Goal: Entertainment & Leisure: Consume media (video, audio)

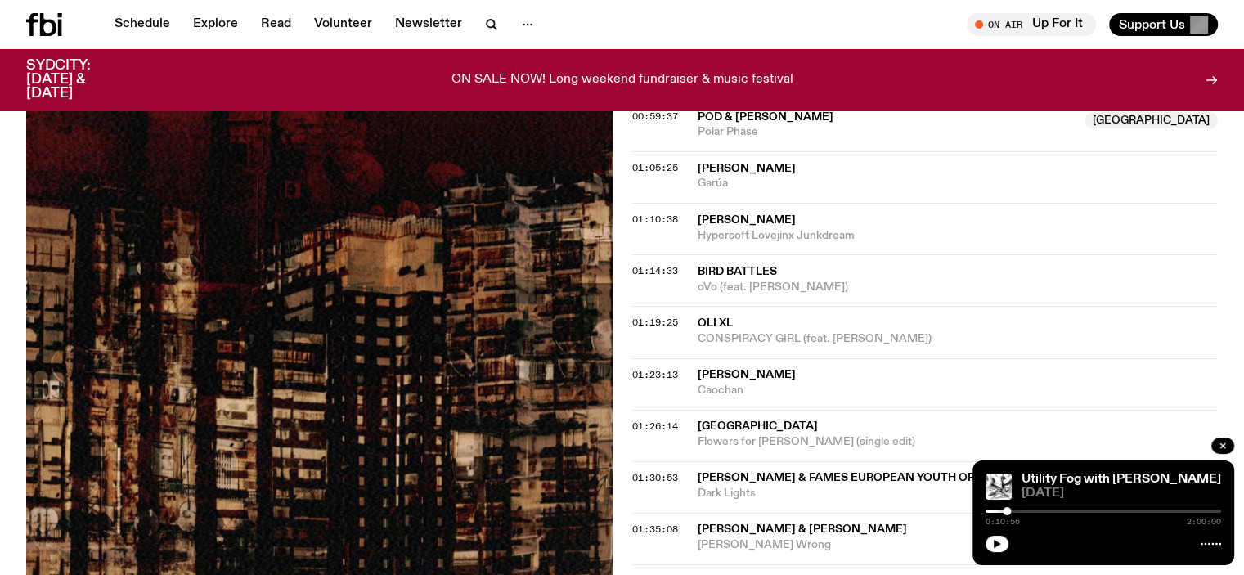
scroll to position [1706, 0]
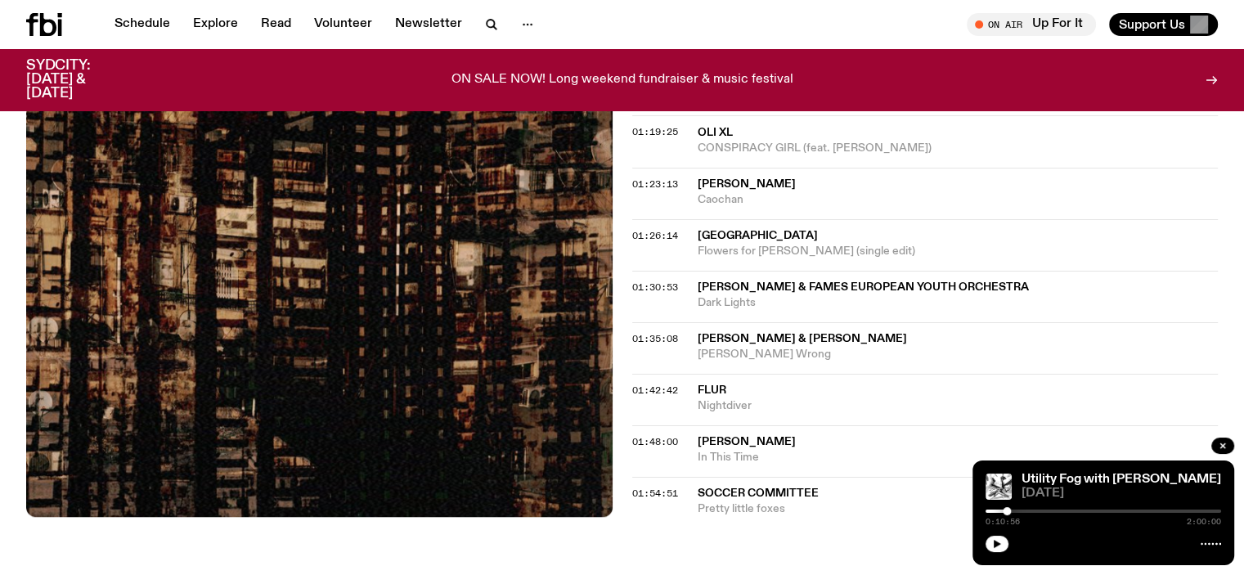
click at [833, 333] on span "[PERSON_NAME] & [PERSON_NAME]" at bounding box center [802, 338] width 209 height 11
click at [767, 333] on span "[PERSON_NAME] & [PERSON_NAME]" at bounding box center [802, 338] width 209 height 11
click at [802, 331] on span "[PERSON_NAME] & [PERSON_NAME]" at bounding box center [958, 339] width 521 height 16
click at [803, 331] on div "Copied" at bounding box center [958, 346] width 521 height 31
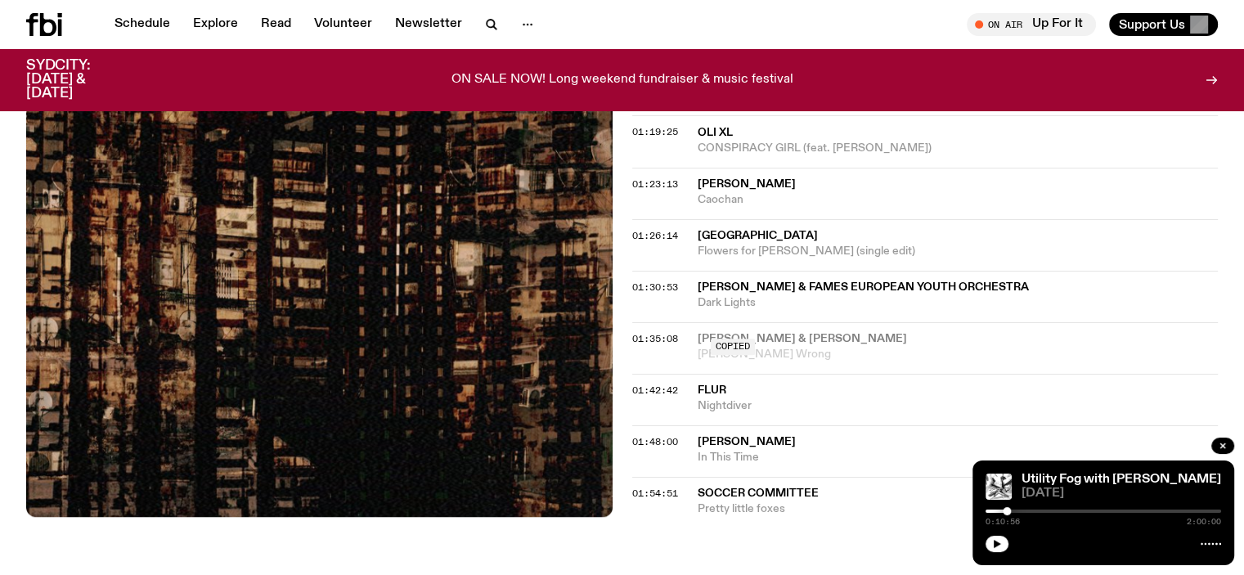
click at [675, 322] on div "01:35:08 [PERSON_NAME] & [PERSON_NAME] [PERSON_NAME] Wrong Copied" at bounding box center [925, 348] width 587 height 52
click at [652, 332] on span "01:35:08" at bounding box center [655, 338] width 46 height 13
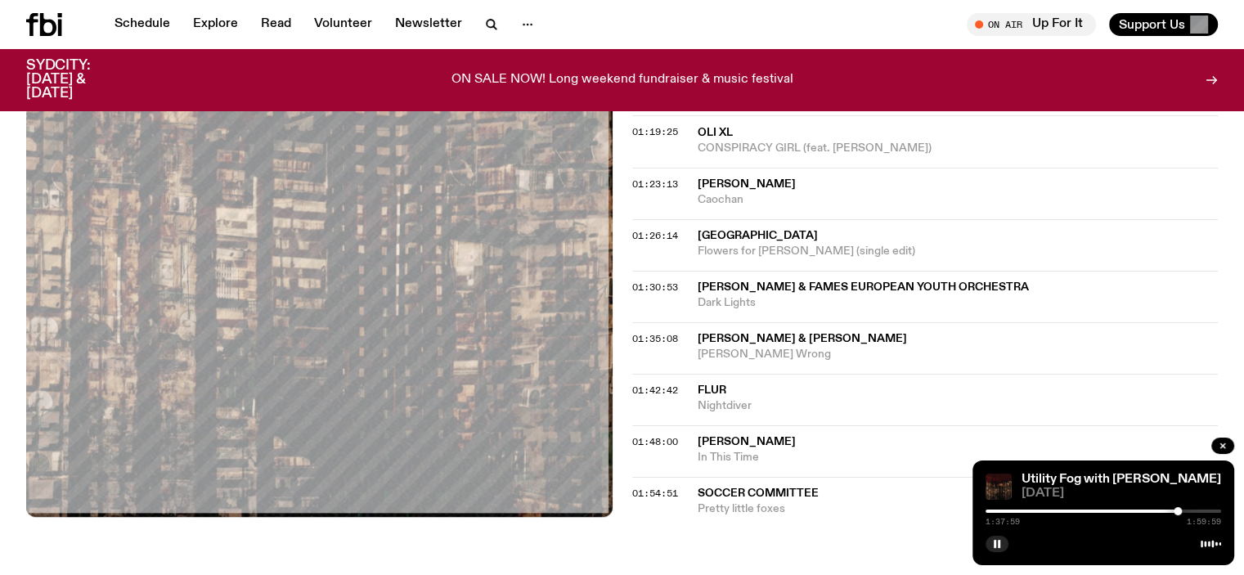
click at [1178, 515] on div "1:37:59 1:59:59" at bounding box center [1104, 516] width 236 height 20
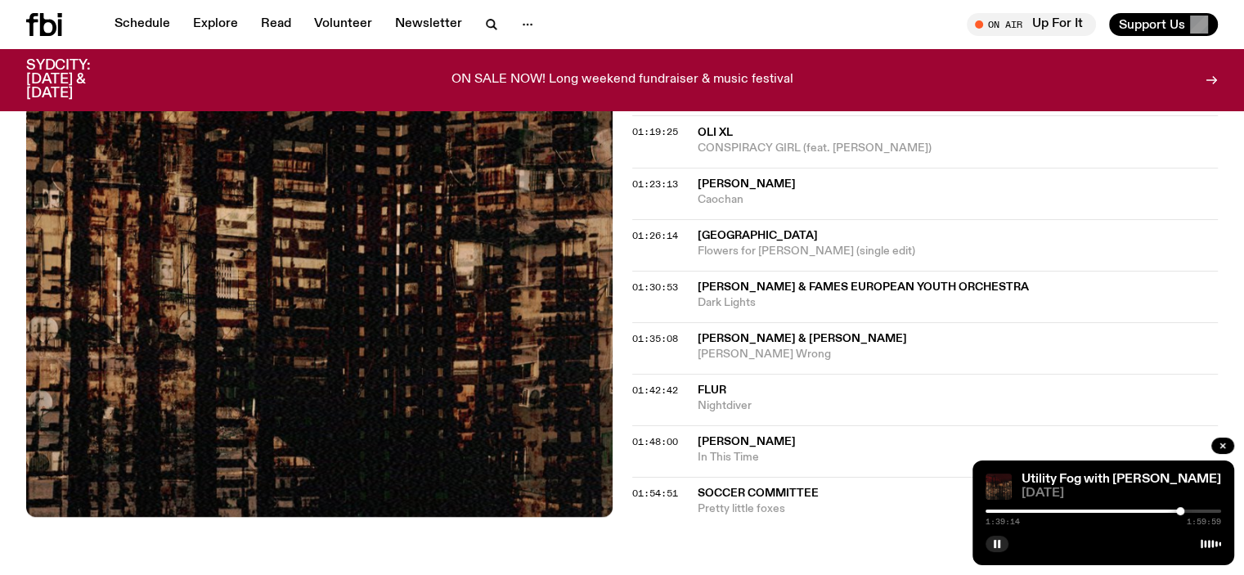
click at [1182, 512] on div at bounding box center [1180, 511] width 8 height 8
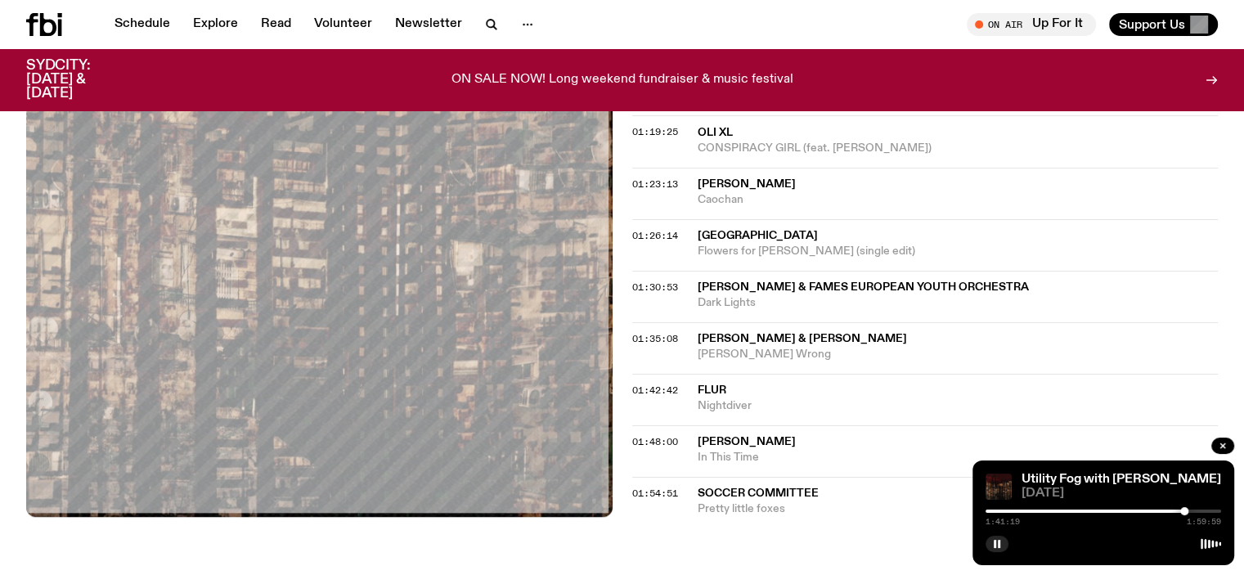
click at [1184, 513] on div at bounding box center [1184, 511] width 8 height 8
click at [1184, 514] on div at bounding box center [1184, 511] width 8 height 8
click at [1181, 514] on div at bounding box center [1181, 511] width 8 height 8
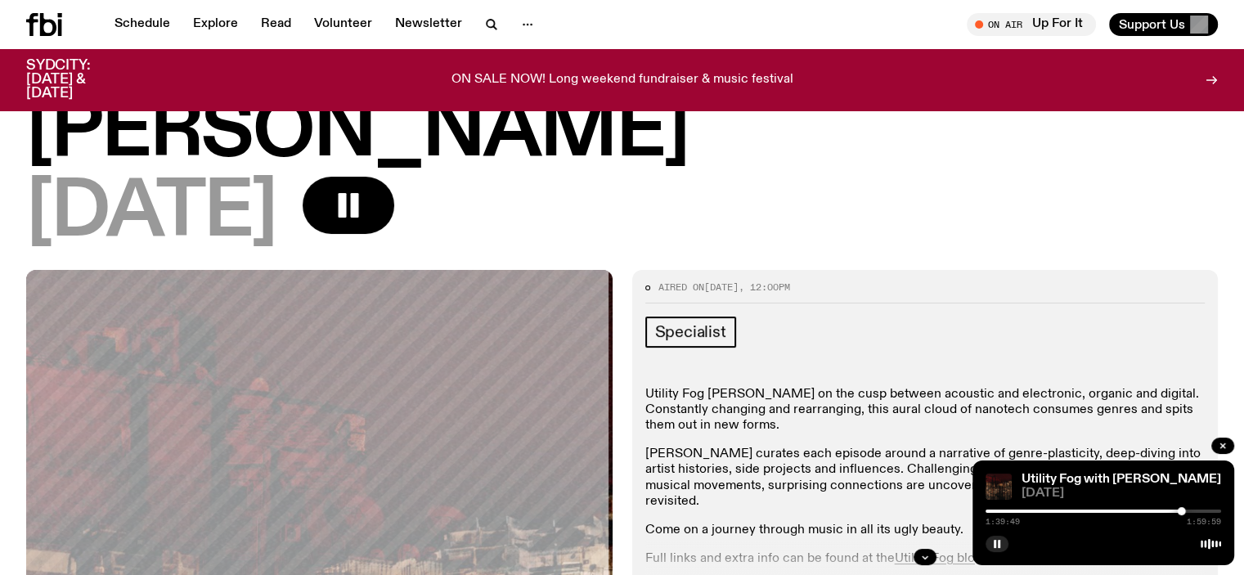
scroll to position [178, 0]
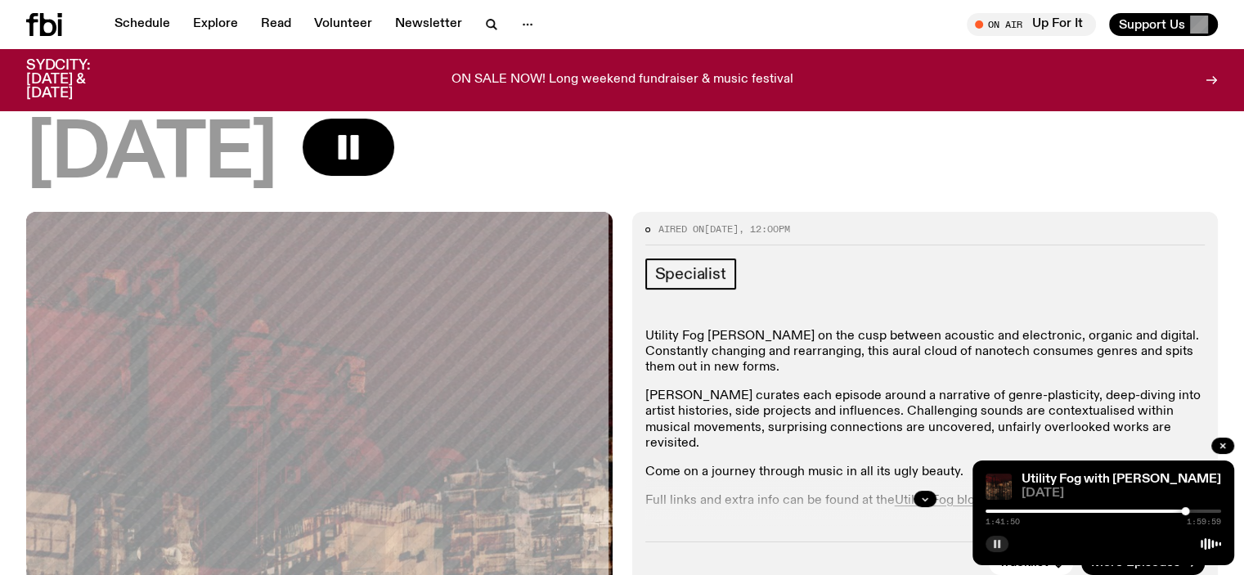
click at [998, 545] on rect "button" at bounding box center [999, 544] width 2 height 8
